Goal: Transaction & Acquisition: Purchase product/service

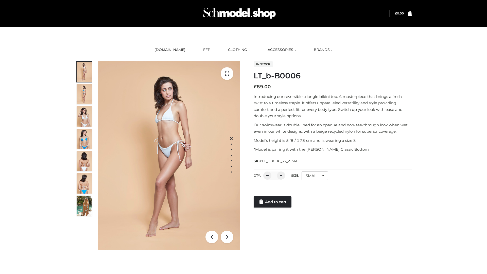
click at [273, 202] on link "Add to cart" at bounding box center [272, 201] width 38 height 11
